Goal: Check status: Check status

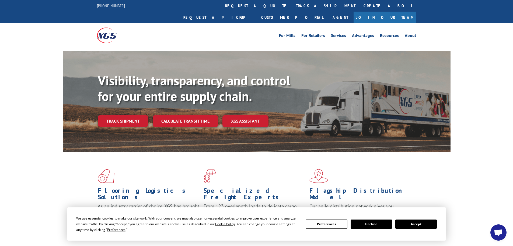
click at [427, 222] on button "Accept" at bounding box center [417, 223] width 42 height 9
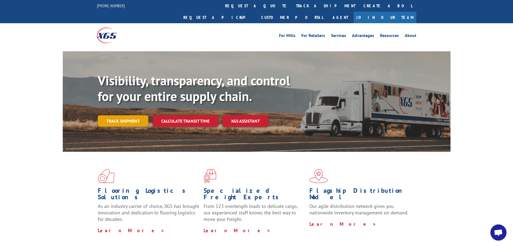
click at [125, 115] on link "Track shipment" at bounding box center [123, 120] width 51 height 11
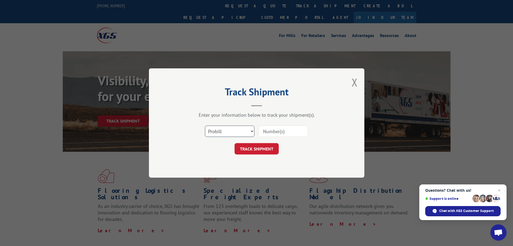
click at [244, 133] on select "Select category... Probill BOL PO" at bounding box center [230, 130] width 50 height 11
select select "bol"
click at [205, 125] on select "Select category... Probill BOL PO" at bounding box center [230, 130] width 50 height 11
click at [283, 134] on input at bounding box center [284, 130] width 50 height 11
paste input "452591774497"
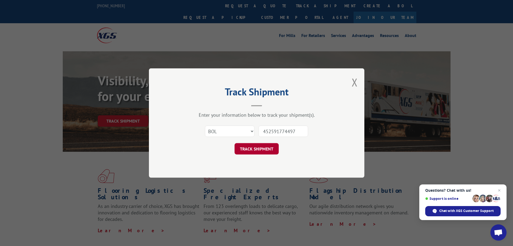
type input "452591774497"
click at [259, 151] on button "TRACK SHIPMENT" at bounding box center [257, 148] width 44 height 11
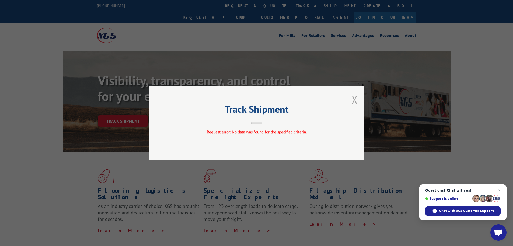
click at [354, 96] on button "Close modal" at bounding box center [355, 99] width 6 height 14
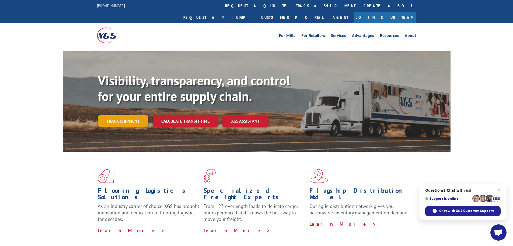
click at [132, 115] on link "Track shipment" at bounding box center [123, 120] width 51 height 11
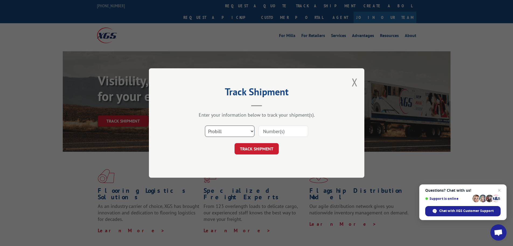
click at [235, 130] on select "Select category... Probill BOL PO" at bounding box center [230, 130] width 50 height 11
select select "bol"
click at [205, 125] on select "Select category... Probill BOL PO" at bounding box center [230, 130] width 50 height 11
click at [288, 133] on input at bounding box center [284, 130] width 50 height 11
paste input "452591774501"
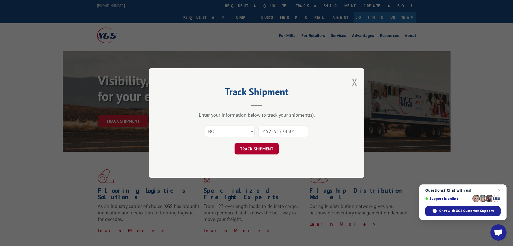
type input "452591774501"
click at [265, 144] on button "TRACK SHIPMENT" at bounding box center [257, 148] width 44 height 11
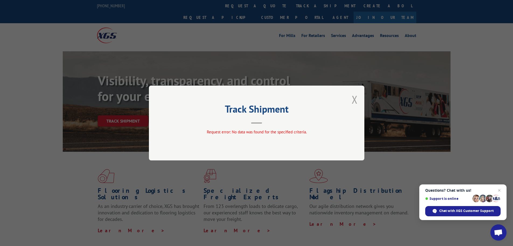
click at [356, 102] on button "Close modal" at bounding box center [355, 99] width 6 height 14
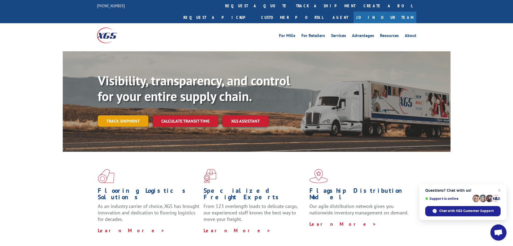
click at [129, 115] on link "Track shipment" at bounding box center [123, 120] width 51 height 11
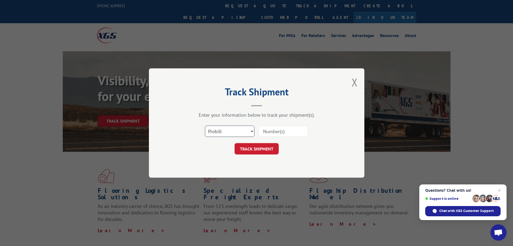
drag, startPoint x: 243, startPoint y: 134, endPoint x: 238, endPoint y: 136, distance: 5.8
click at [243, 134] on select "Select category... Probill BOL PO" at bounding box center [230, 130] width 50 height 11
select select "po"
click at [205, 125] on select "Select category... Probill BOL PO" at bounding box center [230, 130] width 50 height 11
click at [288, 132] on input at bounding box center [284, 130] width 50 height 11
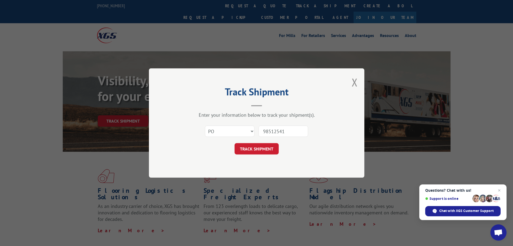
type input "98512541"
click at [235, 143] on button "TRACK SHIPMENT" at bounding box center [257, 148] width 44 height 11
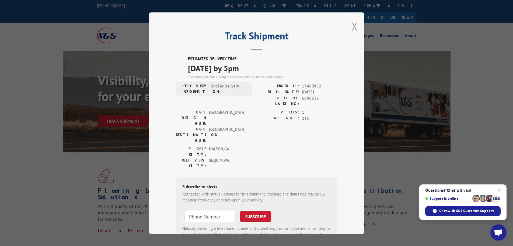
click at [353, 25] on button "Close modal" at bounding box center [355, 26] width 6 height 14
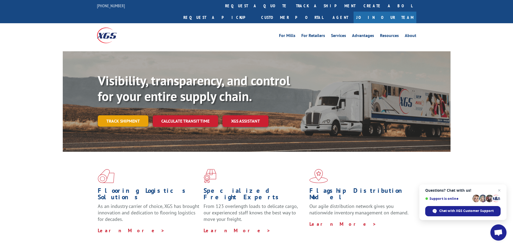
click at [131, 115] on link "Track shipment" at bounding box center [123, 120] width 51 height 11
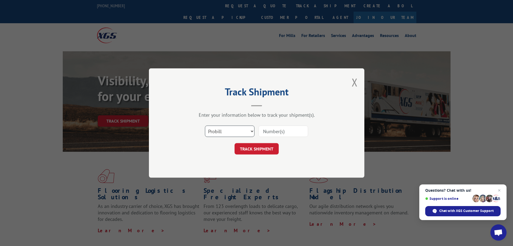
click at [233, 134] on select "Select category... Probill BOL PO" at bounding box center [230, 130] width 50 height 11
select select "bol"
click at [205, 125] on select "Select category... Probill BOL PO" at bounding box center [230, 130] width 50 height 11
click at [285, 129] on input at bounding box center [284, 130] width 50 height 11
paste input "6017108"
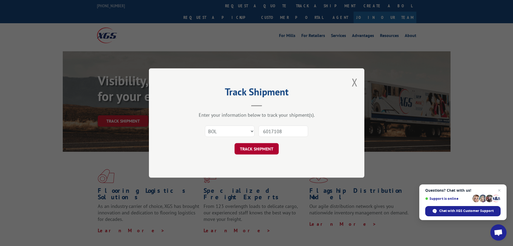
type input "6017108"
click at [258, 151] on button "TRACK SHIPMENT" at bounding box center [257, 148] width 44 height 11
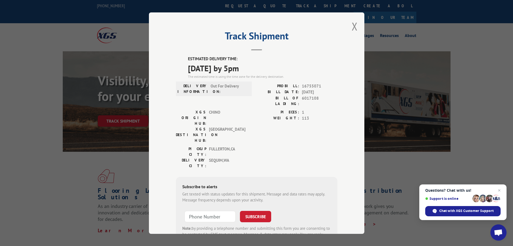
drag, startPoint x: 357, startPoint y: 23, endPoint x: 353, endPoint y: 25, distance: 4.0
click at [356, 23] on div "Track Shipment ESTIMATED DELIVERY TIME: [DATE] by 5pm The estimated time is usi…" at bounding box center [257, 122] width 216 height 221
click at [353, 25] on button "Close modal" at bounding box center [355, 26] width 6 height 14
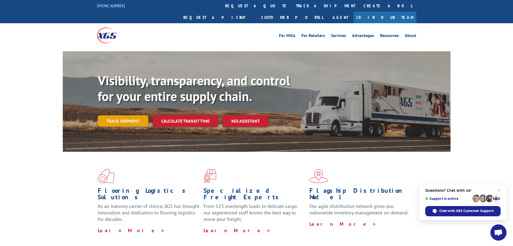
click at [128, 115] on link "Track shipment" at bounding box center [123, 120] width 51 height 11
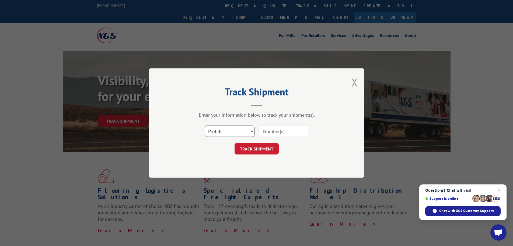
click at [243, 127] on select "Select category... Probill BOL PO" at bounding box center [230, 130] width 50 height 11
select select "bol"
click at [205, 125] on select "Select category... Probill BOL PO" at bounding box center [230, 130] width 50 height 11
click at [294, 132] on input at bounding box center [284, 130] width 50 height 11
paste input "6017109"
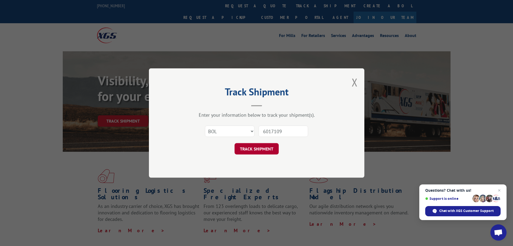
type input "6017109"
click at [261, 148] on button "TRACK SHIPMENT" at bounding box center [257, 148] width 44 height 11
